Goal: Task Accomplishment & Management: Use online tool/utility

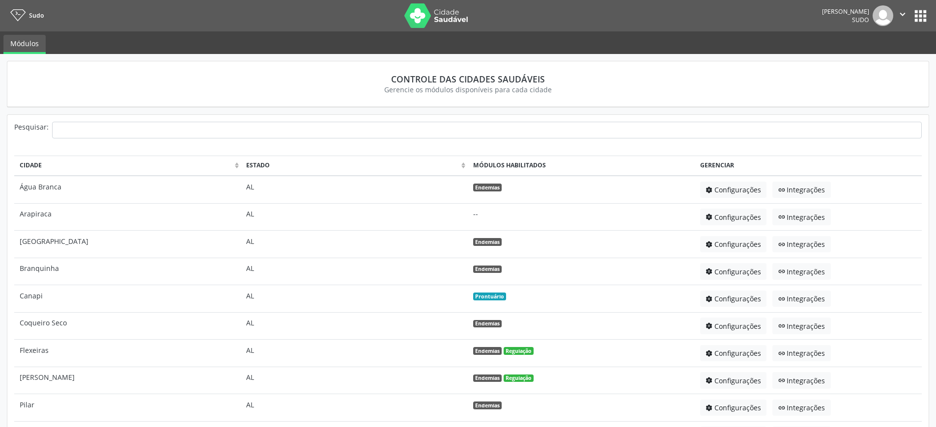
click at [920, 16] on button "apps" at bounding box center [920, 15] width 17 height 17
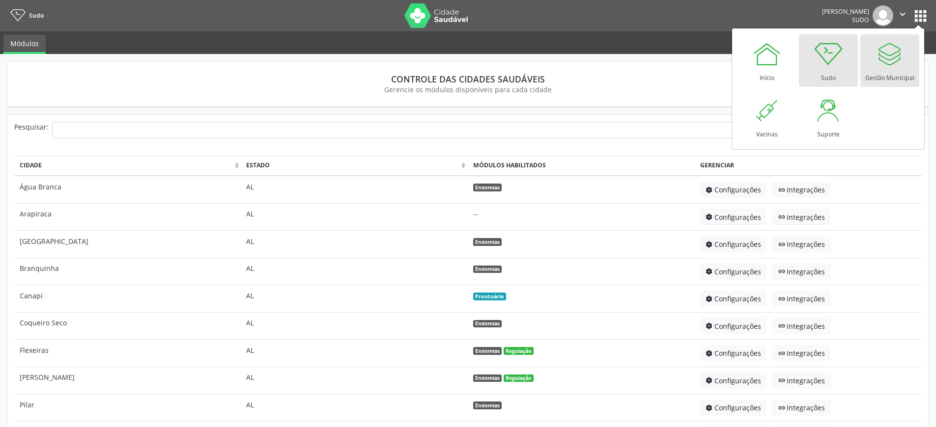
click at [907, 52] on link "Gestão Municipal" at bounding box center [889, 60] width 59 height 53
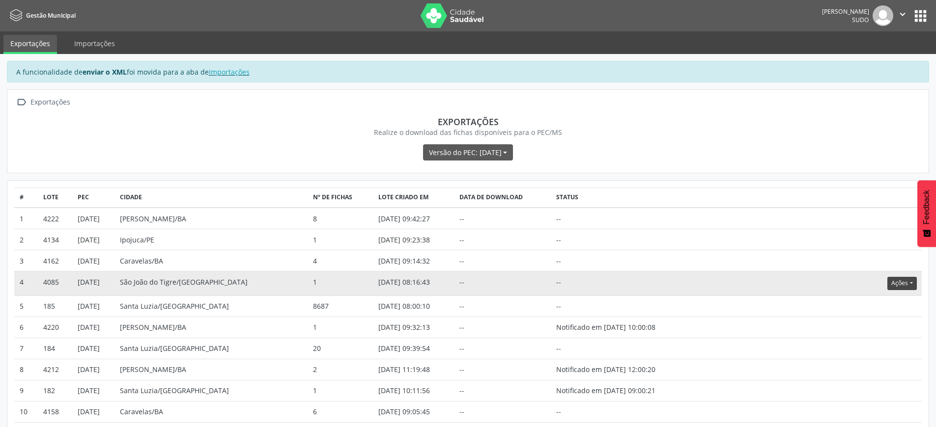
click at [903, 283] on button "Ações" at bounding box center [901, 283] width 29 height 13
click at [873, 343] on link "Atualizar" at bounding box center [882, 344] width 68 height 14
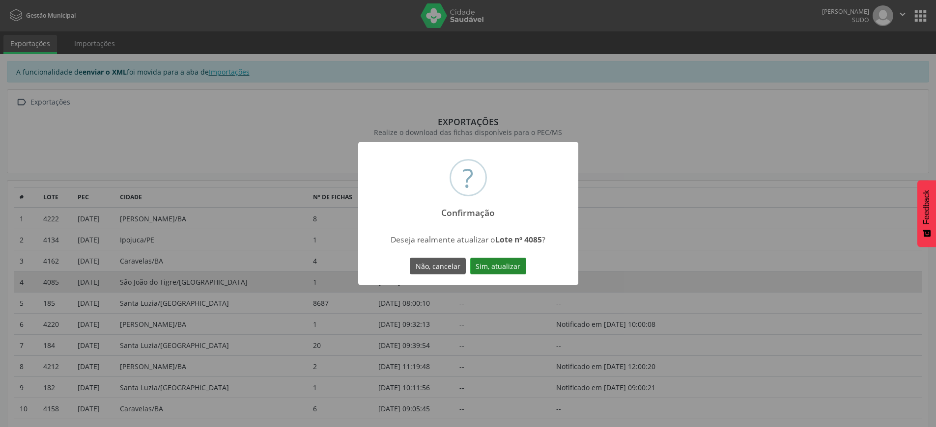
click at [511, 265] on button "Sim, atualizar" at bounding box center [498, 266] width 56 height 17
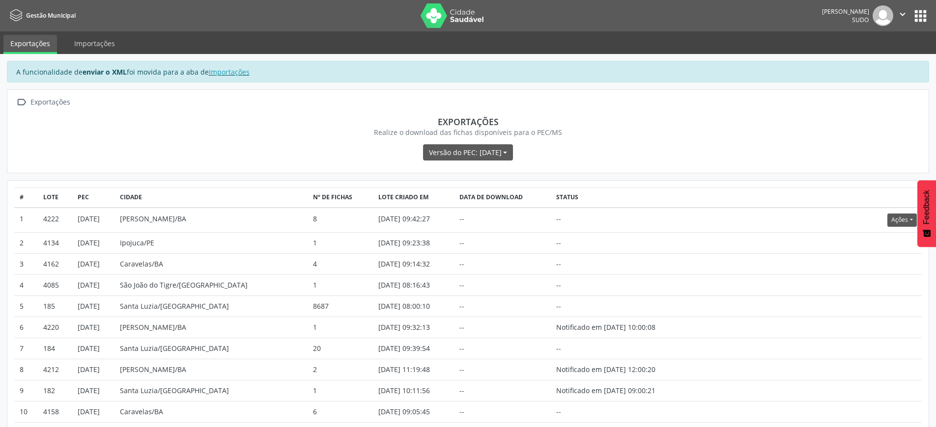
click at [903, 11] on icon "" at bounding box center [902, 14] width 11 height 11
click at [874, 59] on link "Sair" at bounding box center [877, 60] width 68 height 14
